Goal: Information Seeking & Learning: Learn about a topic

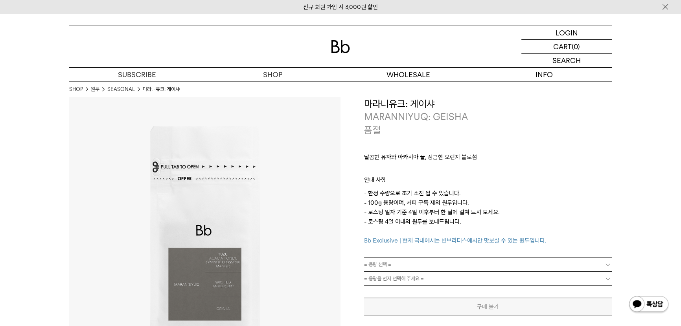
drag, startPoint x: 630, startPoint y: 206, endPoint x: 683, endPoint y: 214, distance: 53.7
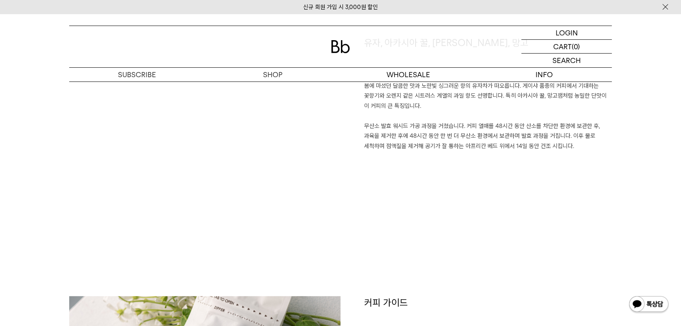
scroll to position [786, 0]
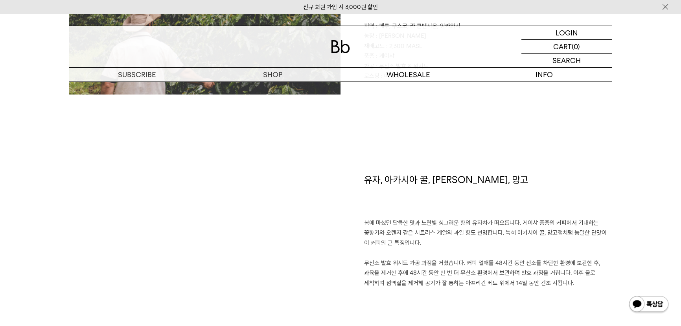
scroll to position [419, 0]
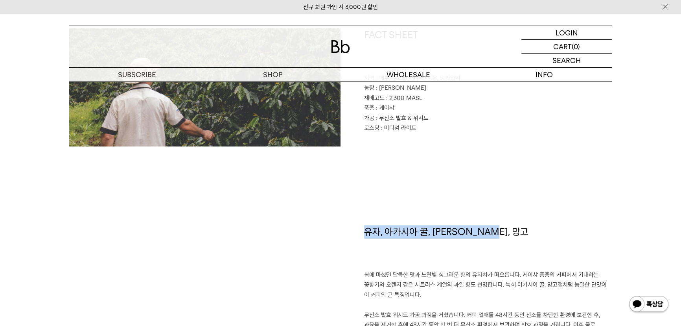
drag, startPoint x: 364, startPoint y: 230, endPoint x: 504, endPoint y: 232, distance: 140.0
click at [504, 232] on h1 "유자, 아카시아 꿀, [PERSON_NAME], 망고" at bounding box center [488, 247] width 248 height 45
copy h1 "유자, 아카시아 꿀, [PERSON_NAME], 망고"
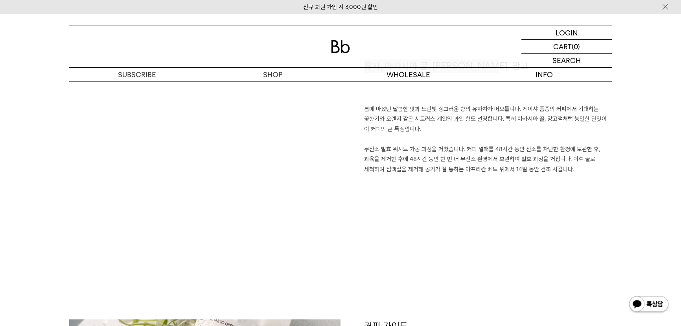
scroll to position [572, 0]
